Goal: Task Accomplishment & Management: Manage account settings

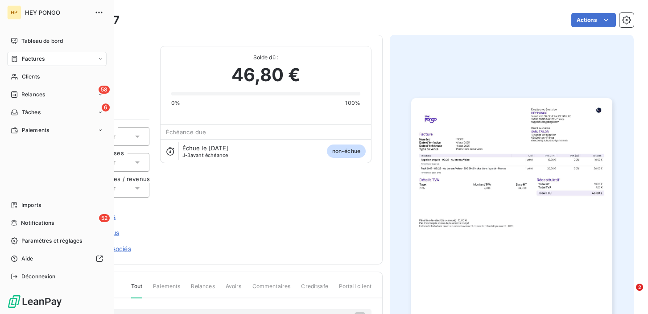
click at [25, 61] on span "Factures" at bounding box center [33, 59] width 23 height 8
click at [30, 59] on span "Factures" at bounding box center [33, 59] width 23 height 8
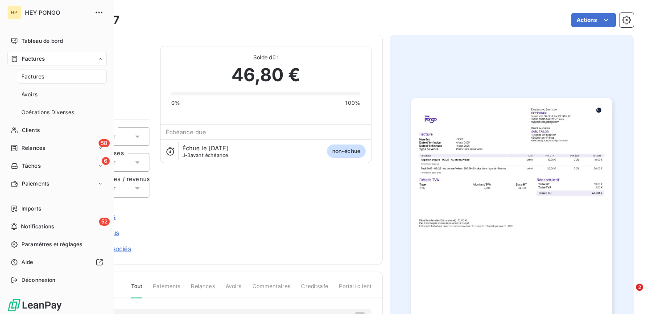
click at [31, 79] on span "Factures" at bounding box center [32, 77] width 23 height 8
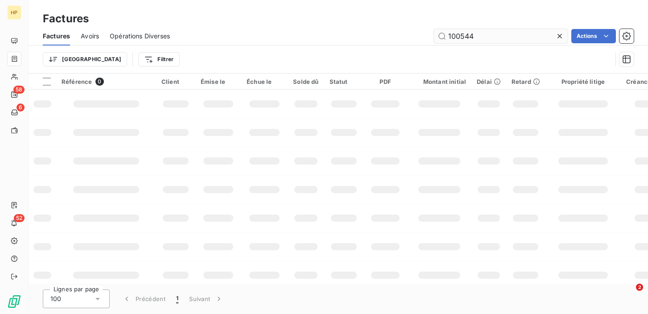
click at [477, 33] on input "100544" at bounding box center [501, 36] width 134 height 14
type input "1"
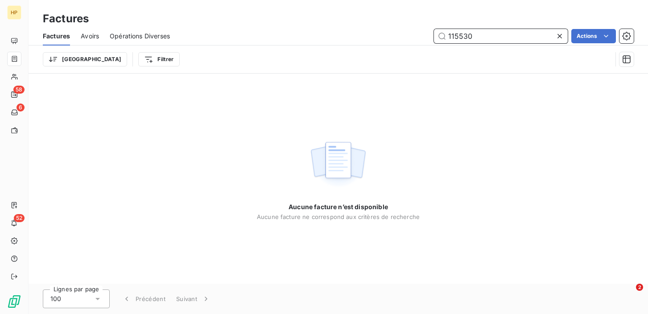
click at [476, 37] on input "115530" at bounding box center [501, 36] width 134 height 14
type input "1"
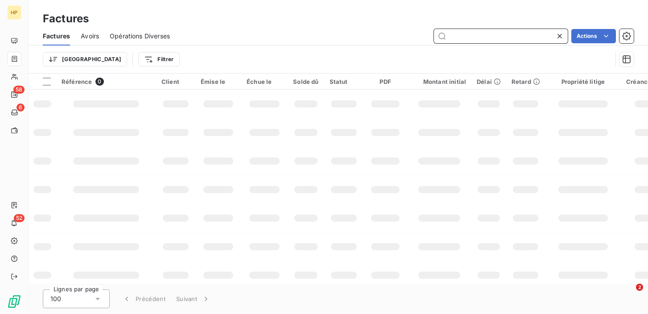
paste input "115530"
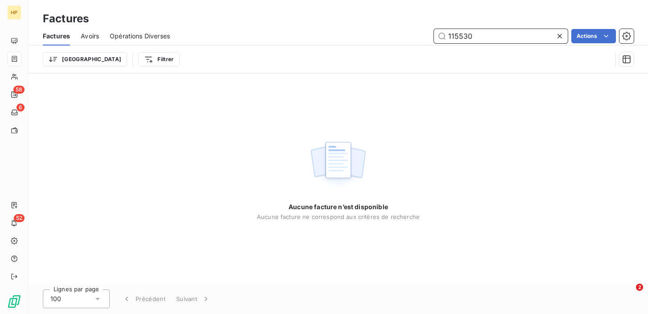
type input "115530"
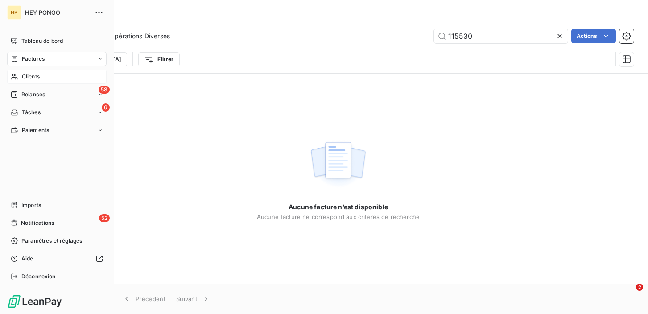
click at [22, 78] on span "Clients" at bounding box center [31, 77] width 18 height 8
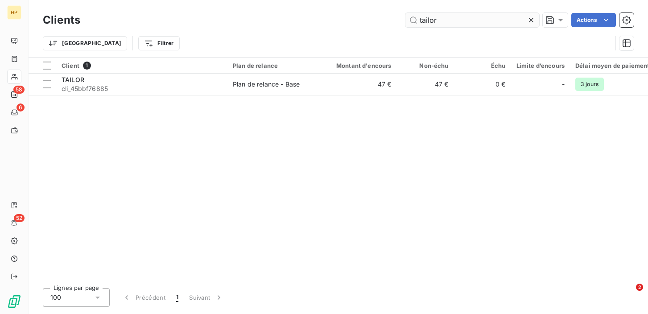
drag, startPoint x: 443, startPoint y: 20, endPoint x: 416, endPoint y: 17, distance: 26.9
click at [416, 17] on input "tailor" at bounding box center [473, 20] width 134 height 14
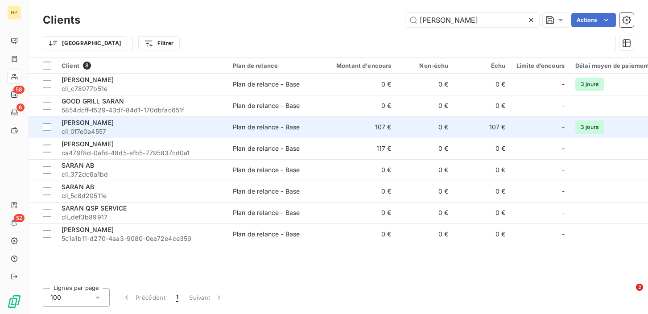
type input "[PERSON_NAME]"
click at [216, 130] on span "cli_0f7e0a4557" at bounding box center [142, 131] width 161 height 9
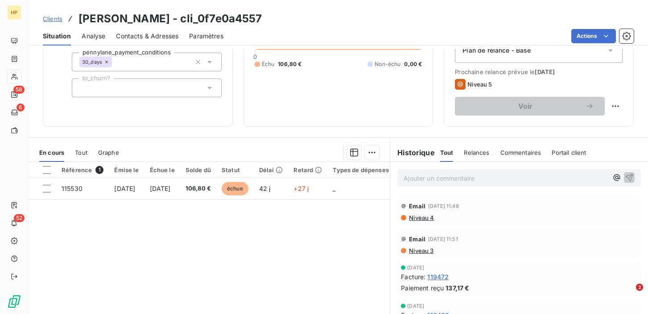
scroll to position [119, 0]
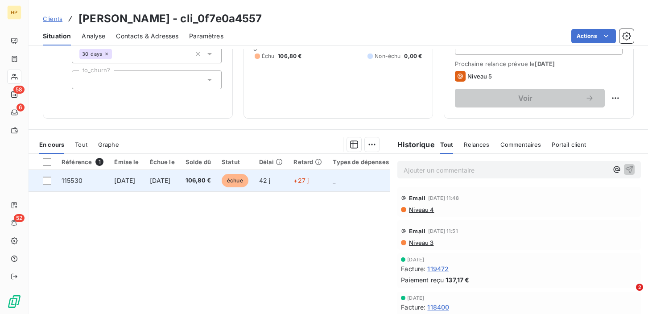
click at [144, 179] on td "[DATE]" at bounding box center [126, 180] width 35 height 21
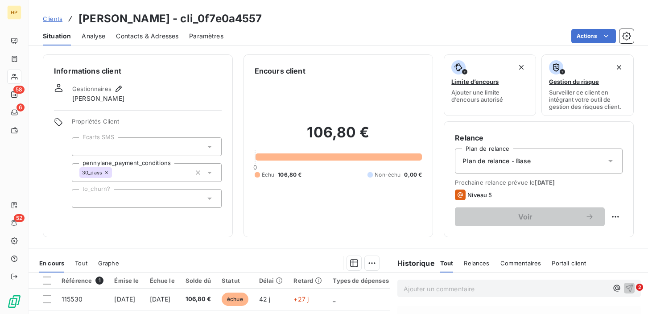
scroll to position [73, 0]
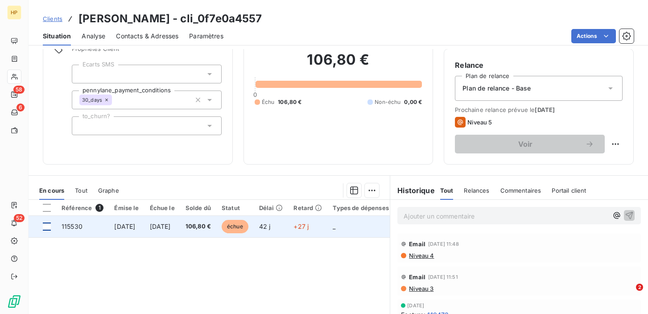
click at [49, 225] on div at bounding box center [47, 227] width 8 height 8
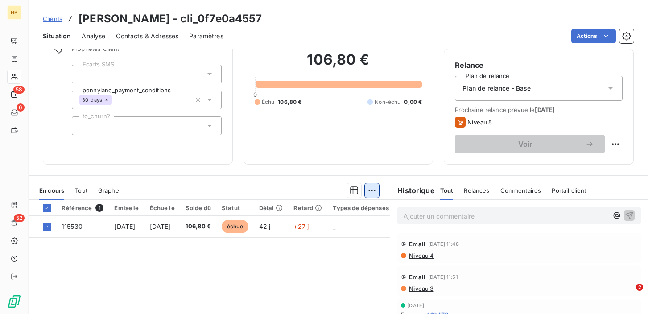
click at [372, 190] on html "HP 58 6 52 Clients [PERSON_NAME] - cli_0f7e0a4557 Situation Analyse Contacts & …" at bounding box center [324, 157] width 648 height 314
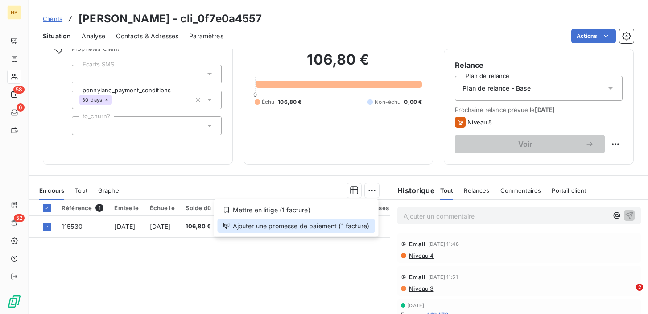
click at [324, 228] on div "Ajouter une promesse de paiement (1 facture)" at bounding box center [296, 226] width 157 height 14
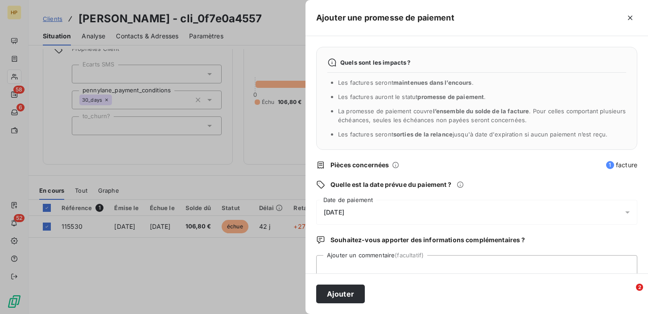
scroll to position [26, 0]
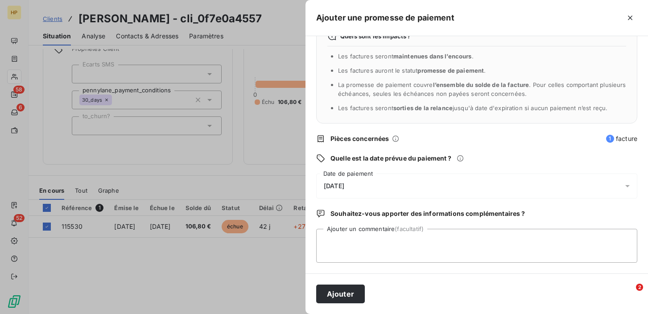
click at [362, 186] on div "[DATE]" at bounding box center [476, 186] width 321 height 25
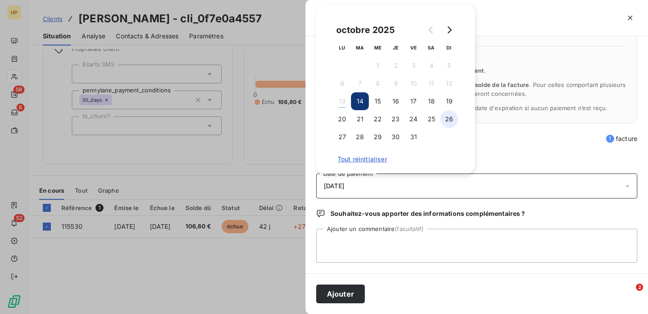
click at [450, 120] on button "26" at bounding box center [449, 119] width 18 height 18
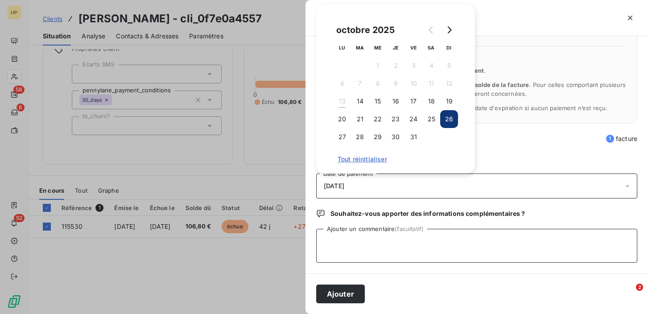
click at [352, 247] on textarea "Ajouter un commentaire (facultatif)" at bounding box center [476, 246] width 321 height 34
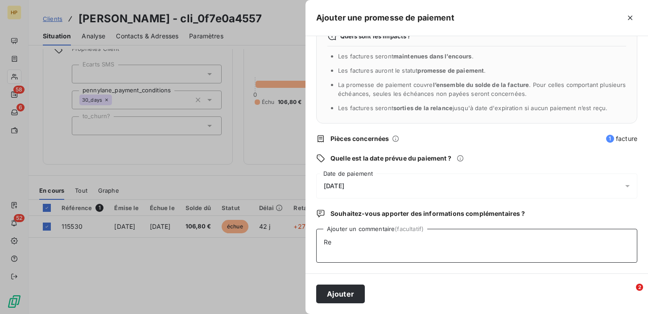
type textarea "R"
type textarea "Prélèvement de regul lancé sur nouveau mandat"
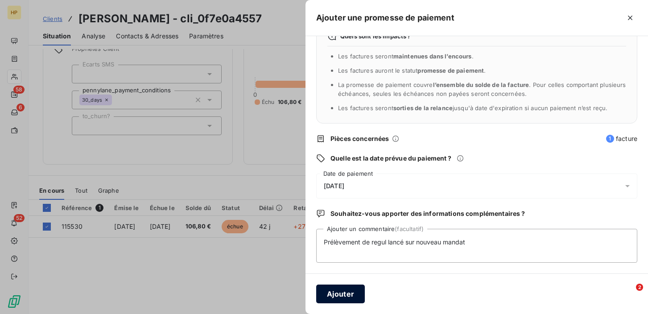
click at [338, 295] on button "Ajouter" at bounding box center [340, 294] width 49 height 19
